Goal: Task Accomplishment & Management: Complete application form

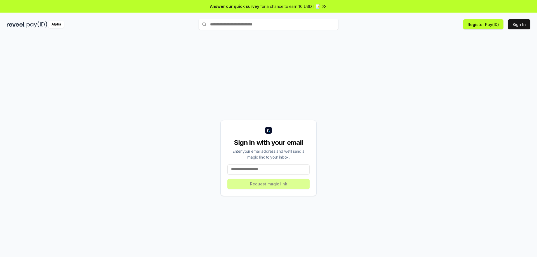
click at [278, 167] on input at bounding box center [268, 170] width 82 height 10
type input "**********"
click at [270, 180] on button "Request magic link" at bounding box center [268, 184] width 82 height 10
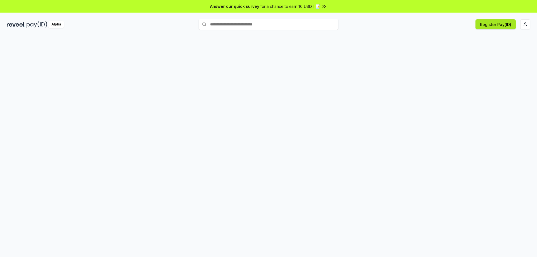
click at [499, 24] on button "Register Pay(ID)" at bounding box center [496, 24] width 40 height 10
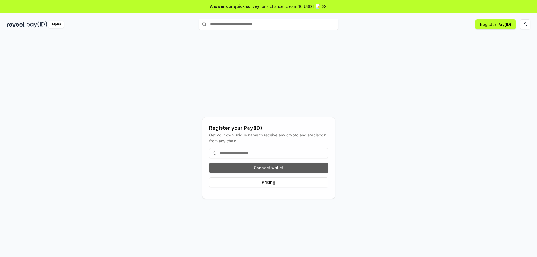
click at [290, 168] on button "Connect wallet" at bounding box center [268, 168] width 119 height 10
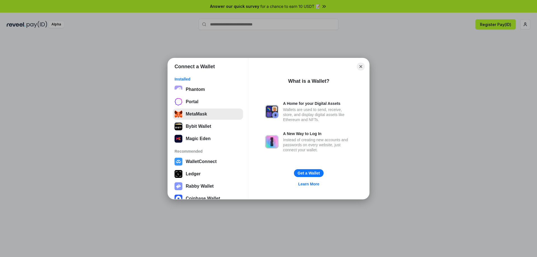
click at [202, 118] on button "MetaMask" at bounding box center [208, 114] width 70 height 11
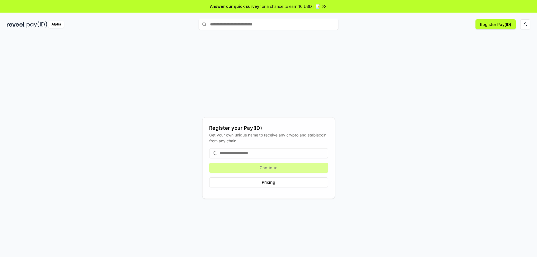
click at [274, 154] on input at bounding box center [268, 153] width 119 height 10
type input "*"
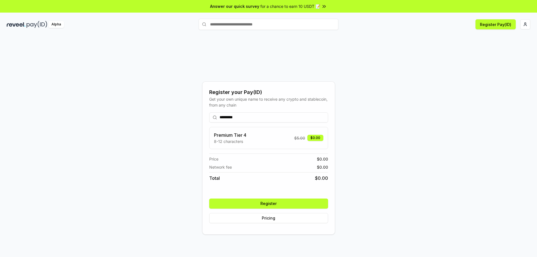
type input "*********"
click at [306, 204] on button "Register" at bounding box center [268, 204] width 119 height 10
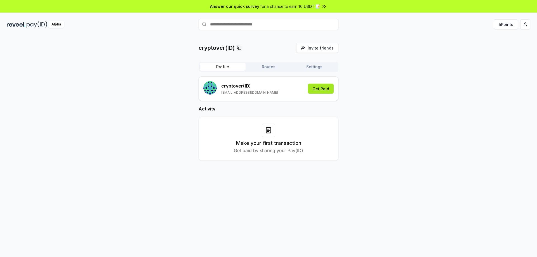
click at [327, 88] on button "Get Paid" at bounding box center [321, 89] width 26 height 10
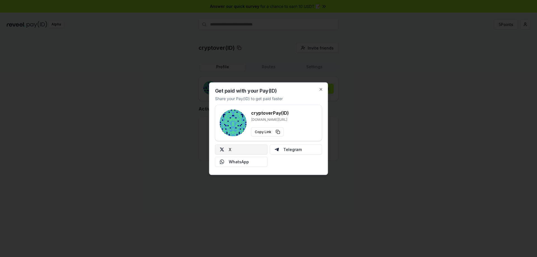
click at [257, 151] on button "X" at bounding box center [241, 149] width 53 height 10
click at [322, 87] on icon "button" at bounding box center [321, 89] width 4 height 4
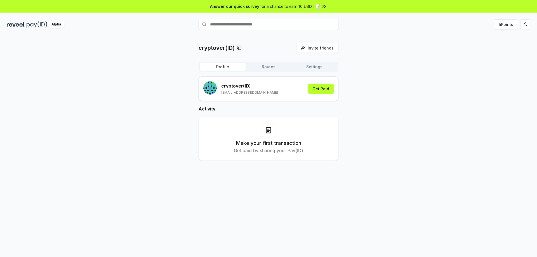
click at [377, 115] on div "cryptover(ID) Invite friends Invite Profile Routes Settings cryptover (ID) yamb…" at bounding box center [269, 106] width 524 height 127
click at [262, 65] on button "Routes" at bounding box center [269, 67] width 46 height 8
click at [244, 67] on button "Profile" at bounding box center [223, 67] width 46 height 8
click at [311, 69] on button "Settings" at bounding box center [315, 67] width 46 height 8
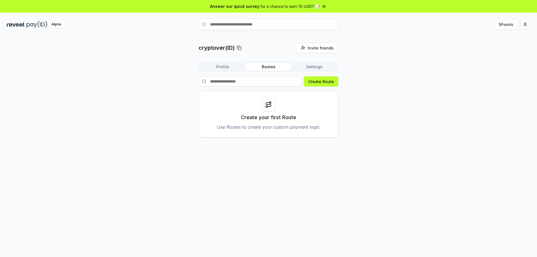
click at [285, 69] on button "Routes" at bounding box center [269, 67] width 46 height 8
click at [222, 69] on button "Profile" at bounding box center [223, 67] width 46 height 8
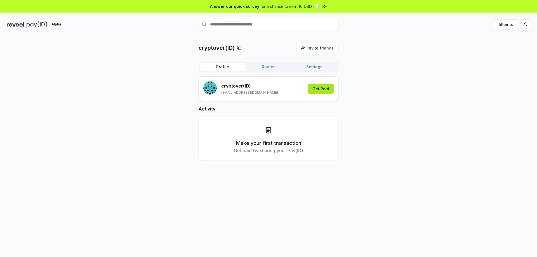
click at [315, 87] on button "Get Paid" at bounding box center [321, 89] width 26 height 10
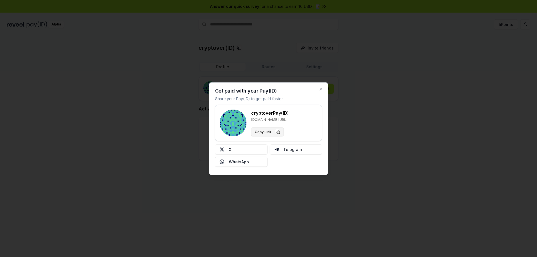
click at [276, 134] on button "Copy Link" at bounding box center [267, 131] width 33 height 9
click at [320, 90] on icon "button" at bounding box center [321, 89] width 4 height 4
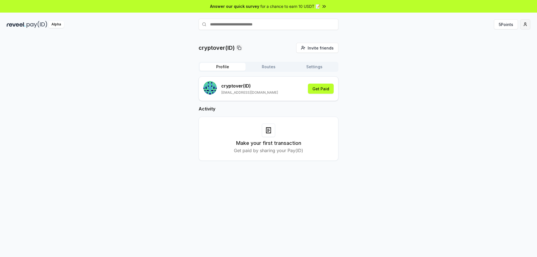
click at [523, 26] on html "Answer our quick survey for a chance to earn 10 USDT 📝 Alpha 5 Points cryptover…" at bounding box center [268, 128] width 537 height 257
click at [508, 25] on html "Answer our quick survey for a chance to earn 10 USDT 📝 Alpha 5 Points cryptover…" at bounding box center [268, 128] width 537 height 257
click at [510, 26] on button "5 Points" at bounding box center [506, 24] width 24 height 10
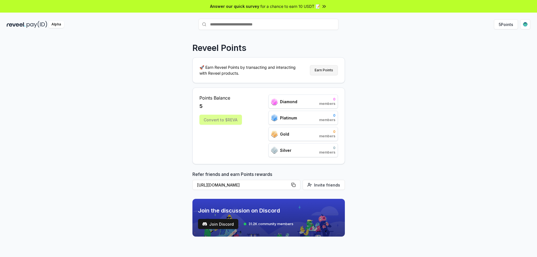
click at [318, 68] on button "Earn Points" at bounding box center [324, 70] width 28 height 10
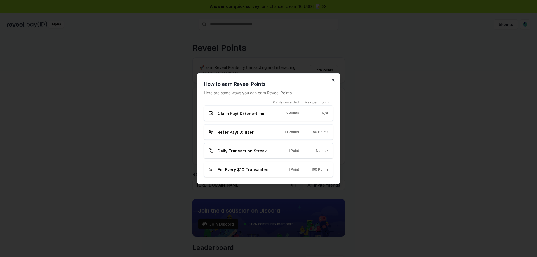
click at [334, 81] on icon "button" at bounding box center [333, 80] width 4 height 4
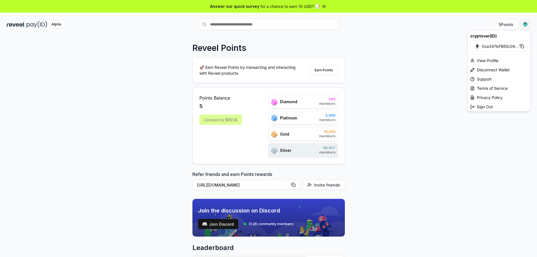
click at [522, 25] on html "Answer our quick survey for a chance to earn 10 USDT 📝 Alpha 5 Points Reveel Po…" at bounding box center [268, 128] width 537 height 257
click at [491, 61] on div "View Profile" at bounding box center [499, 60] width 62 height 9
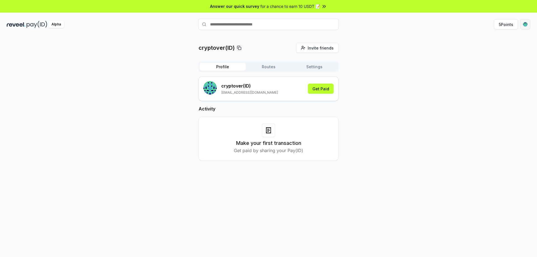
click at [525, 22] on html "Answer our quick survey for a chance to earn 10 USDT 📝 Alpha 5 Points cryptover…" at bounding box center [268, 128] width 537 height 257
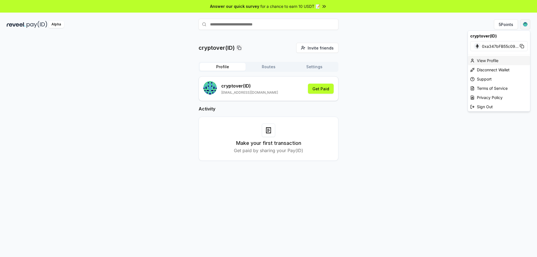
click at [490, 59] on div "View Profile" at bounding box center [499, 60] width 62 height 9
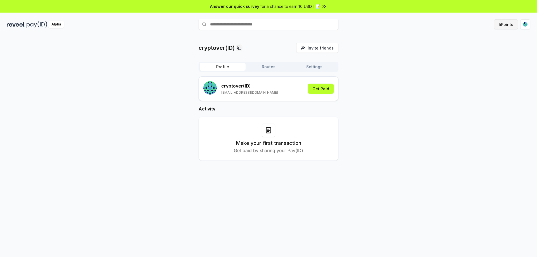
click at [498, 25] on button "5 Points" at bounding box center [506, 24] width 24 height 10
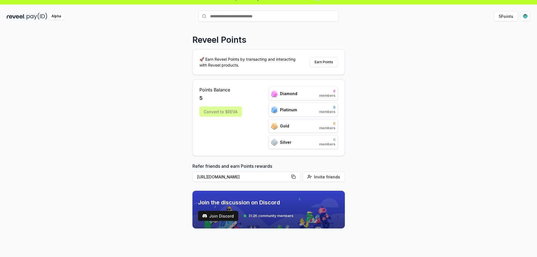
scroll to position [16, 0]
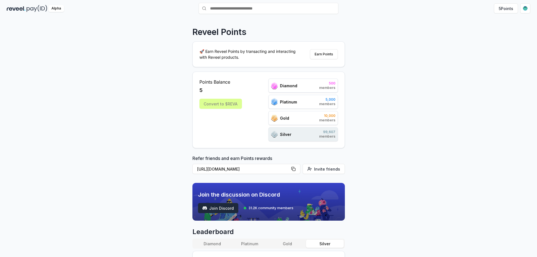
click at [228, 210] on span "Join Discord" at bounding box center [221, 208] width 25 height 6
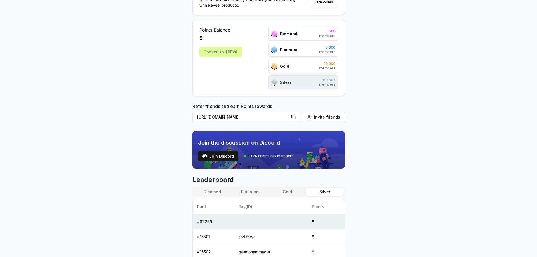
scroll to position [0, 0]
